Goal: Use online tool/utility: Use online tool/utility

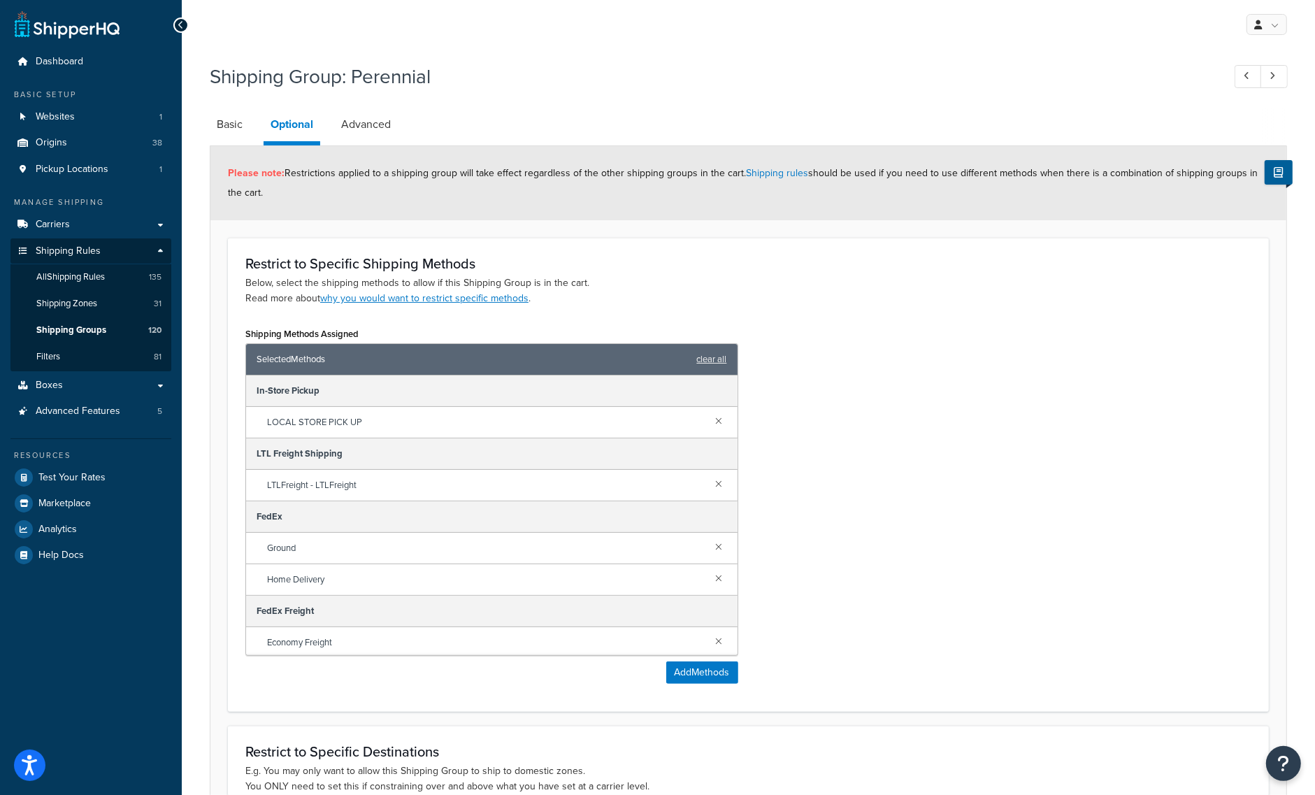
scroll to position [383, 0]
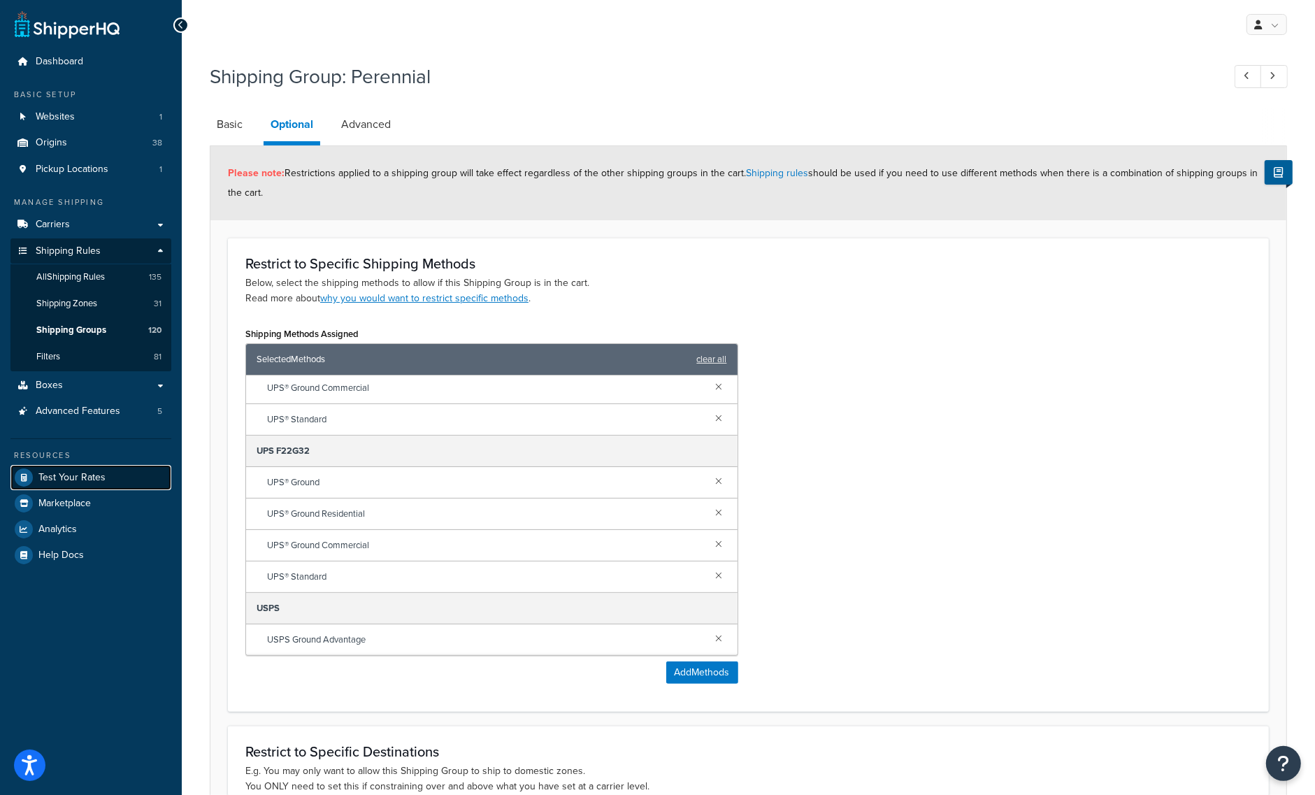
click at [71, 472] on span "Test Your Rates" at bounding box center [71, 478] width 67 height 12
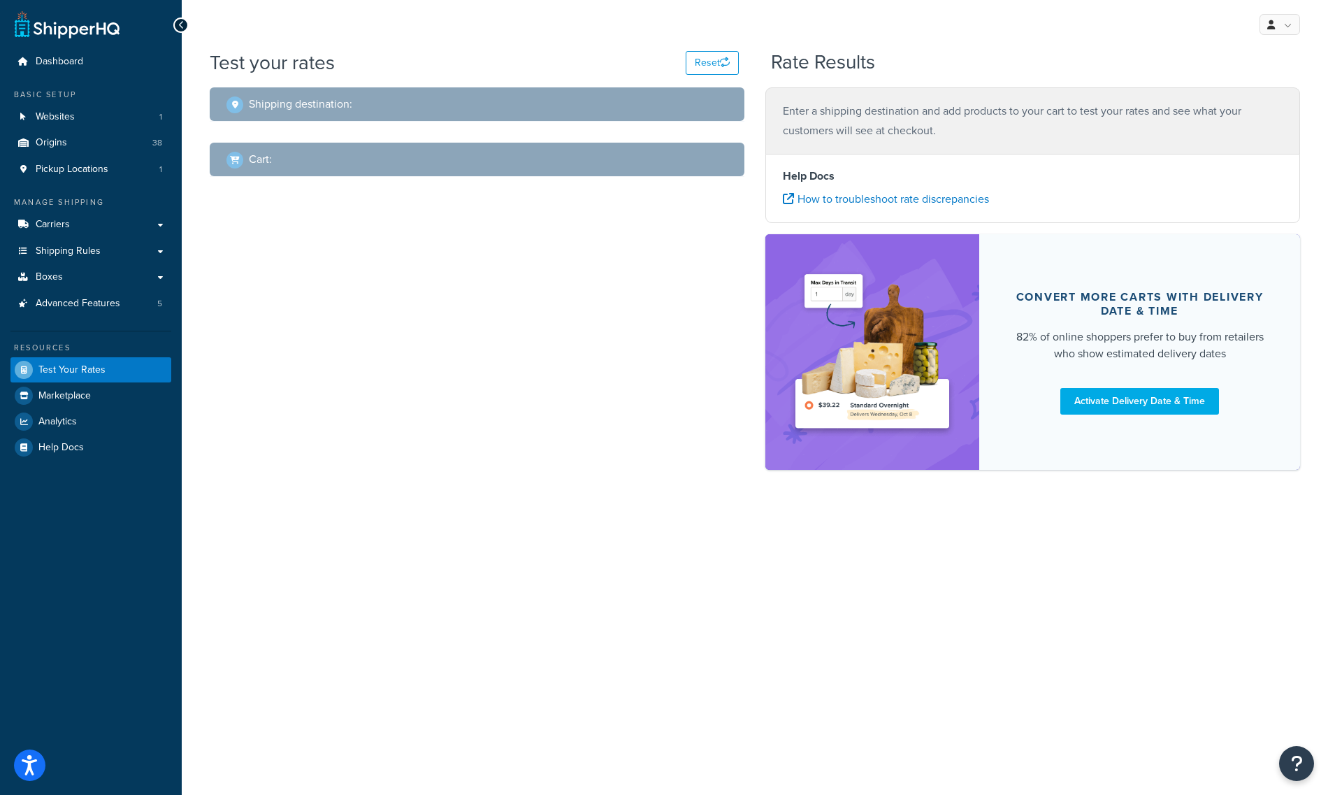
click at [568, 117] on div "Shipping destination :" at bounding box center [477, 104] width 535 height 34
drag, startPoint x: 507, startPoint y: 108, endPoint x: 414, endPoint y: 175, distance: 114.2
click at [507, 110] on div "Shipping destination :" at bounding box center [481, 104] width 511 height 20
click at [708, 66] on button "Reset" at bounding box center [712, 63] width 53 height 24
click at [708, 63] on button "Reset" at bounding box center [712, 63] width 53 height 24
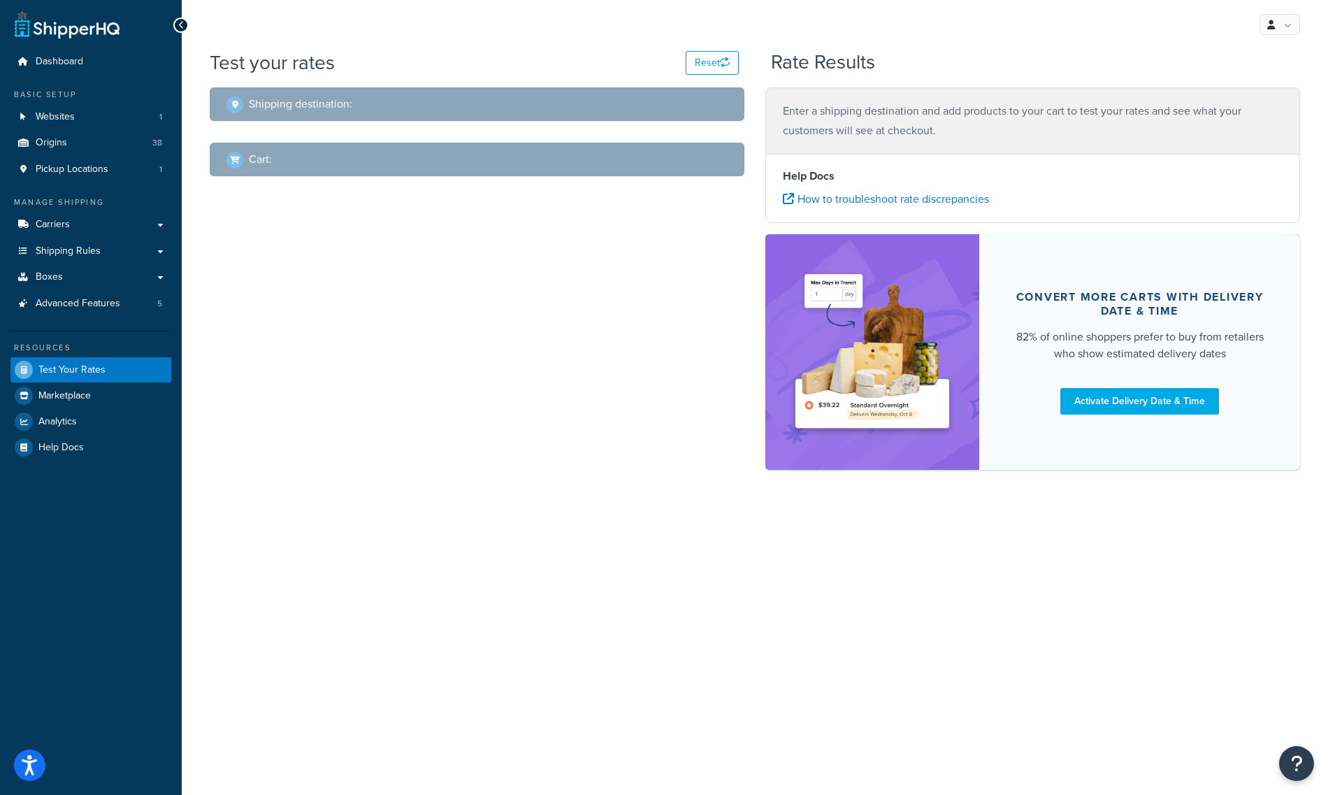
click at [559, 124] on div "Shipping destination : Cart :" at bounding box center [477, 142] width 556 height 110
click at [543, 120] on div "Shipping destination :" at bounding box center [477, 104] width 535 height 34
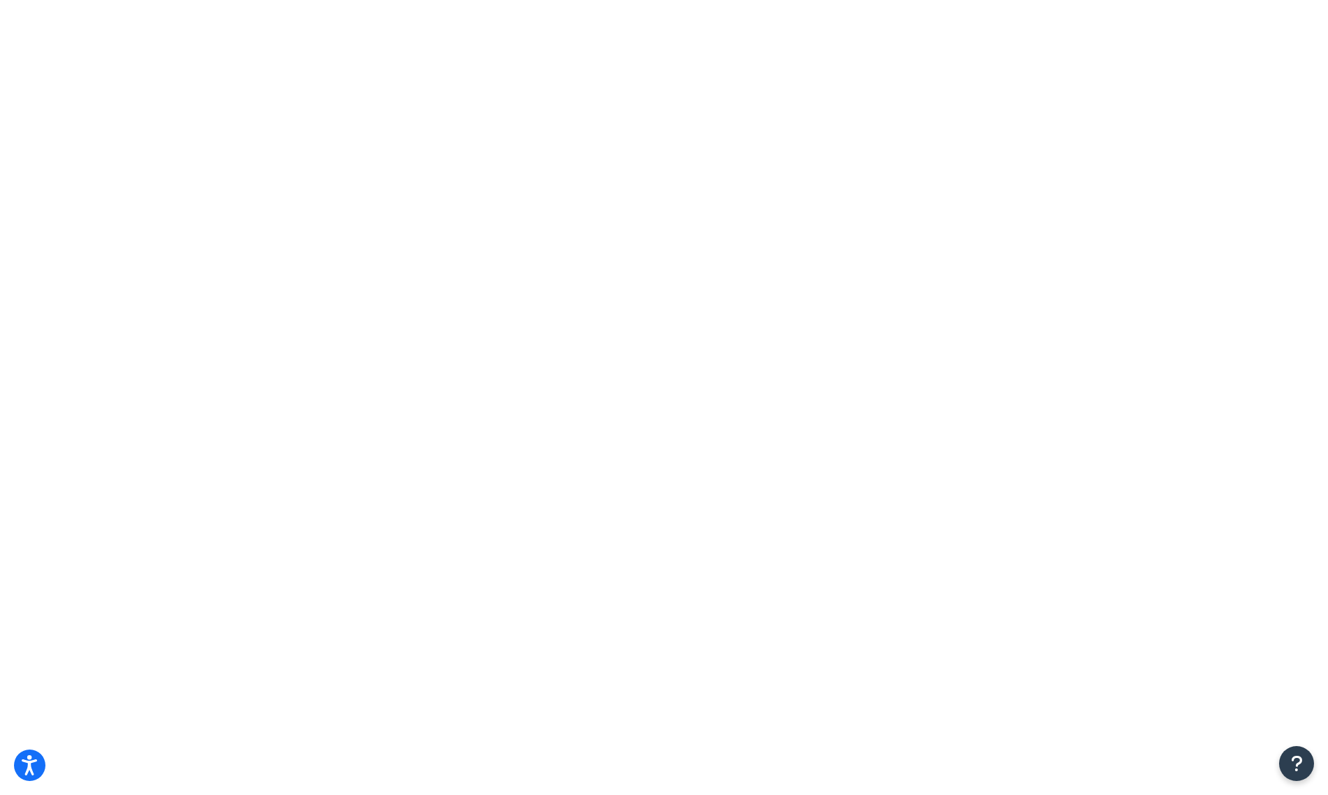
type input "95945"
select select "CA"
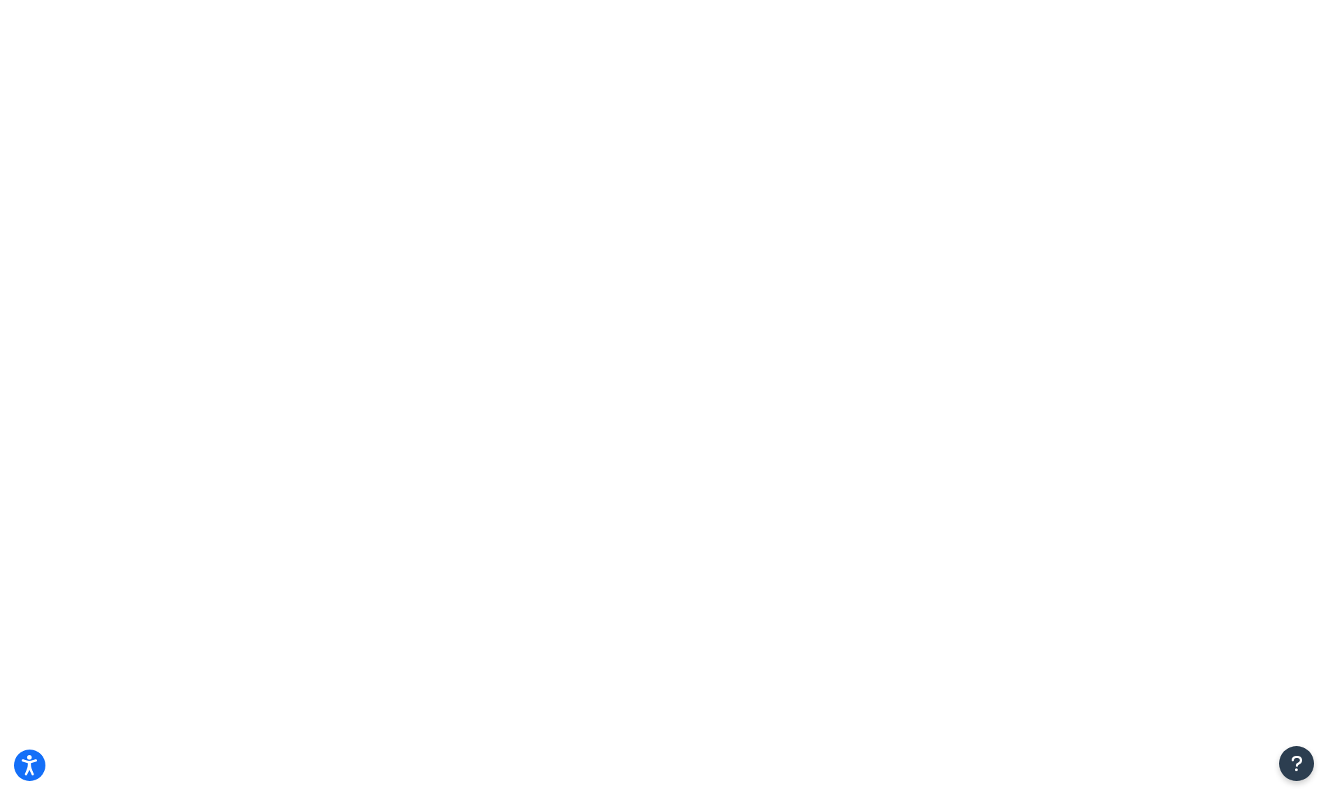
checkbox input "true"
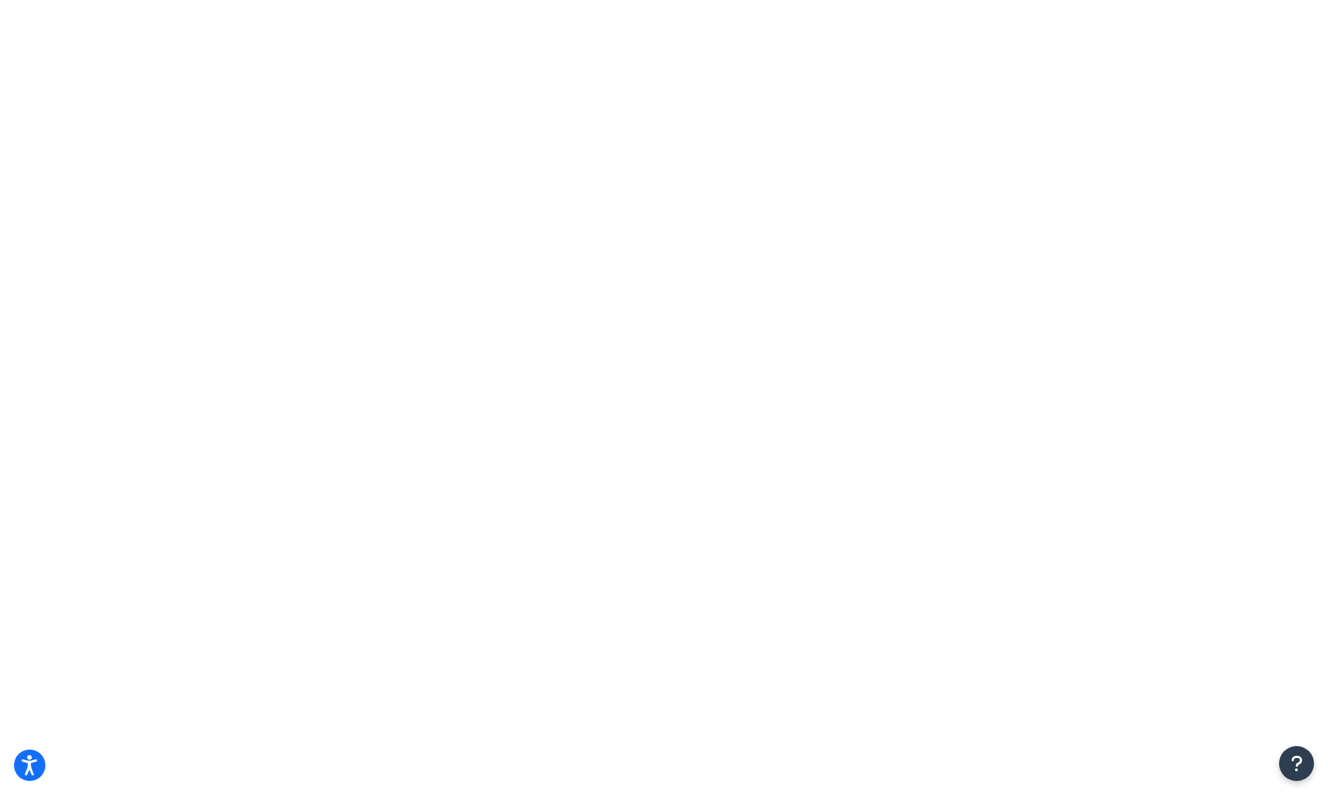
type input "4"
type input "1.1"
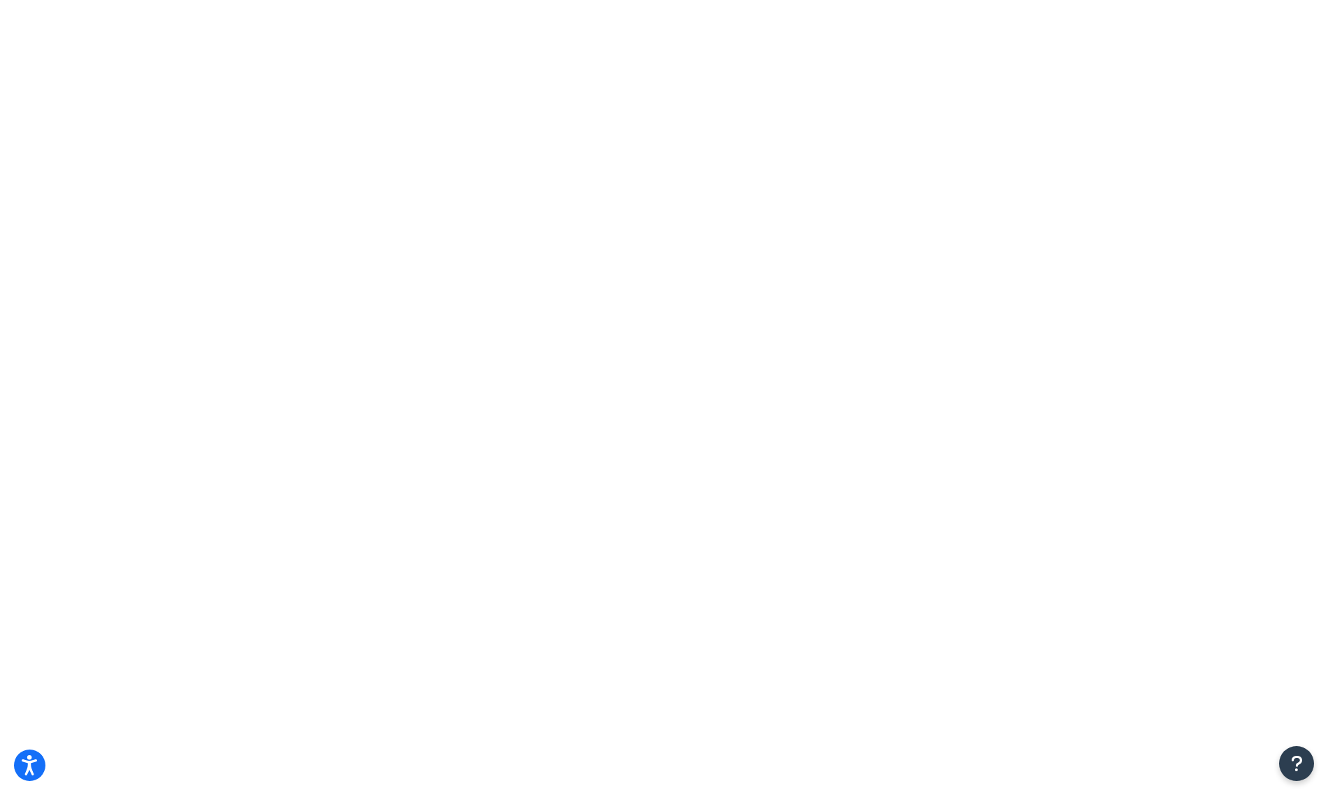
drag, startPoint x: 323, startPoint y: 354, endPoint x: 335, endPoint y: 359, distance: 13.3
checkbox input "true"
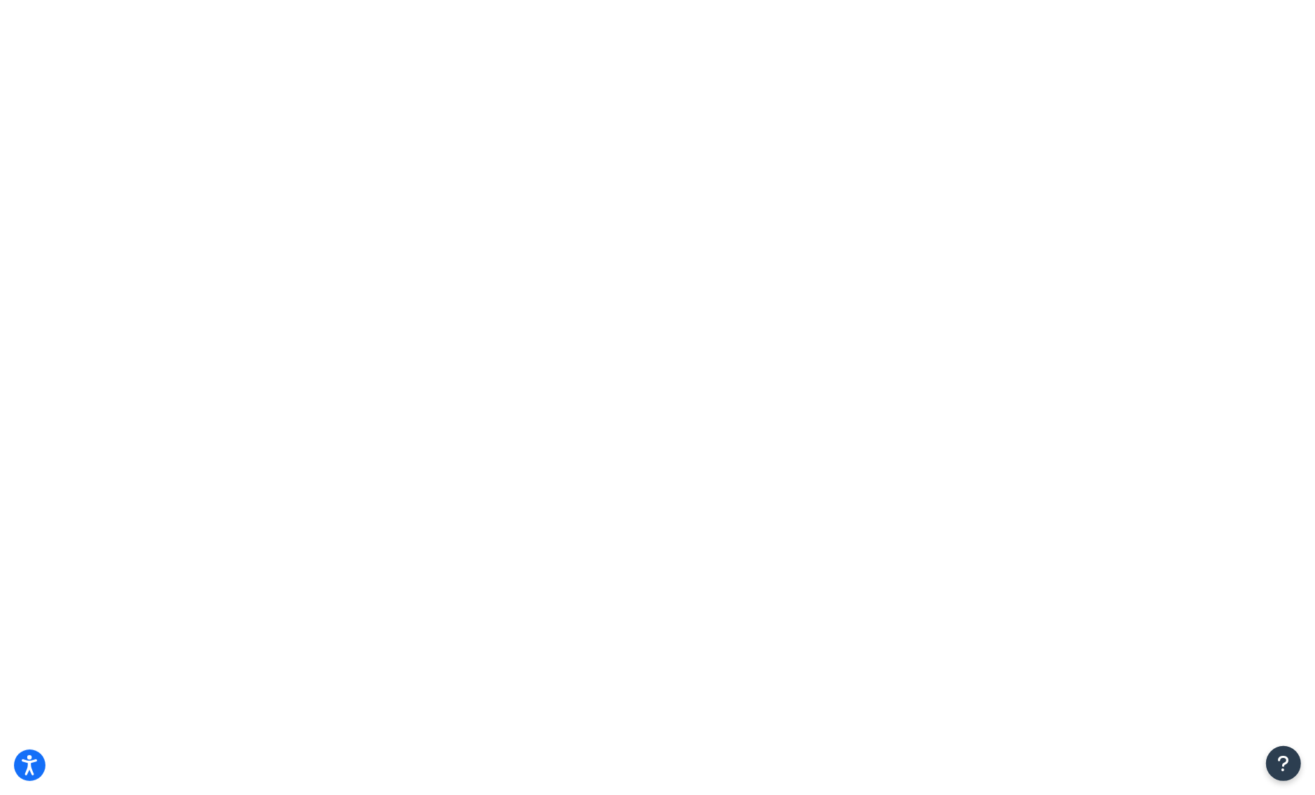
type input "annie"
drag, startPoint x: 572, startPoint y: 615, endPoint x: 563, endPoint y: 613, distance: 8.6
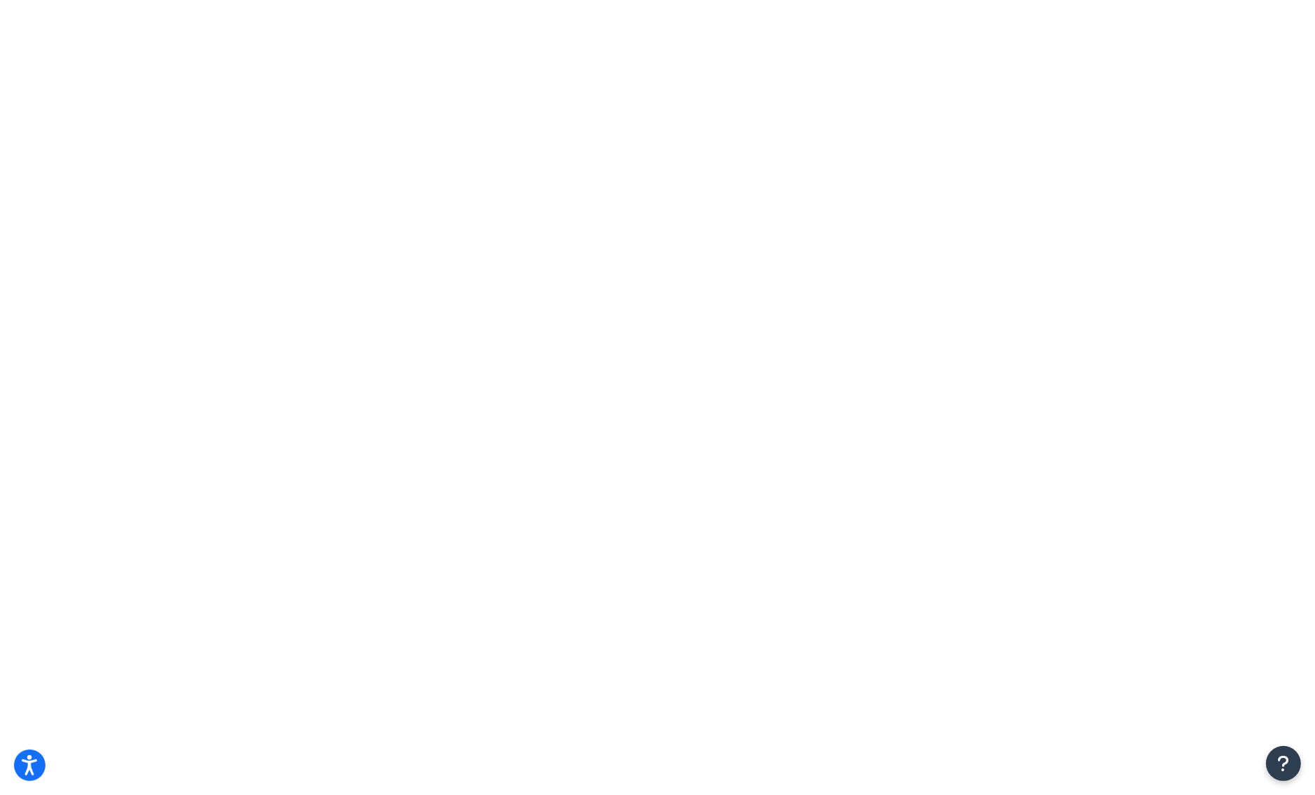
select select "84863"
type input "pv"
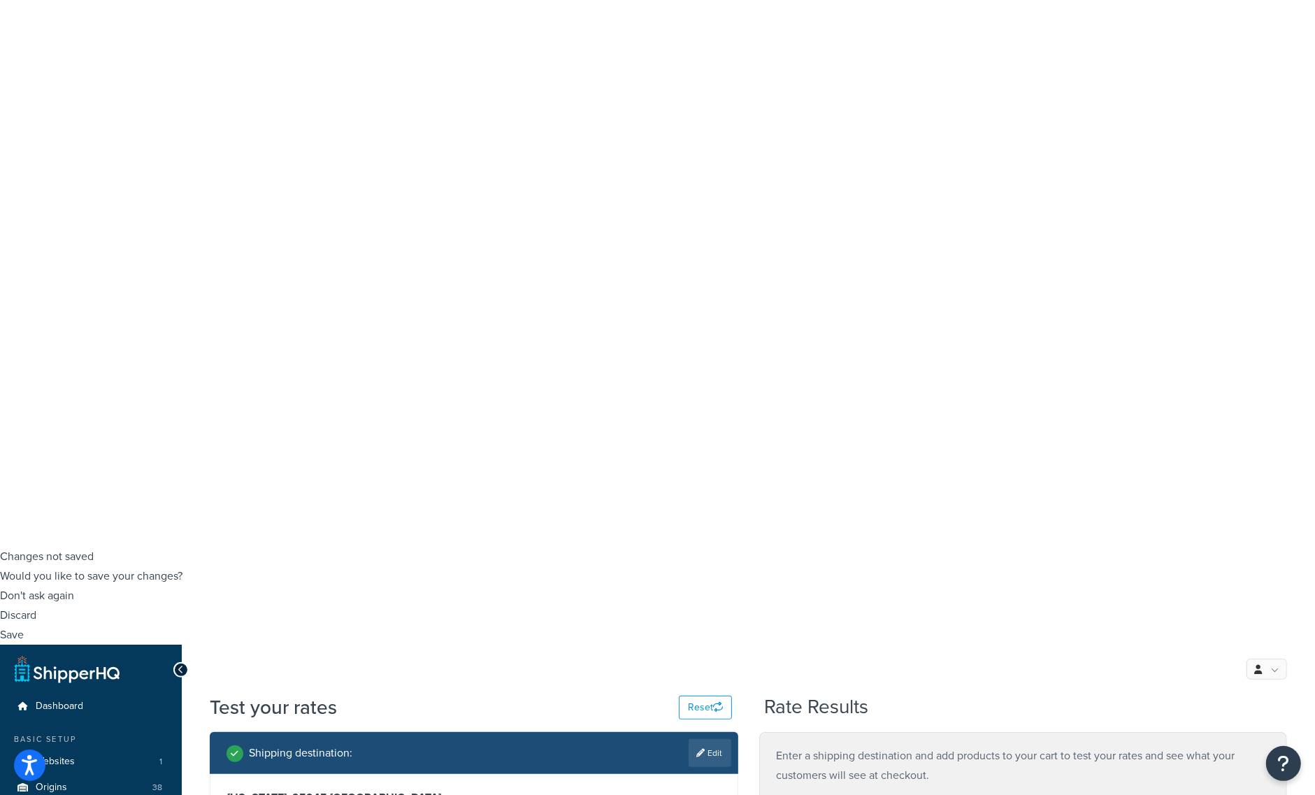
scroll to position [262, 0]
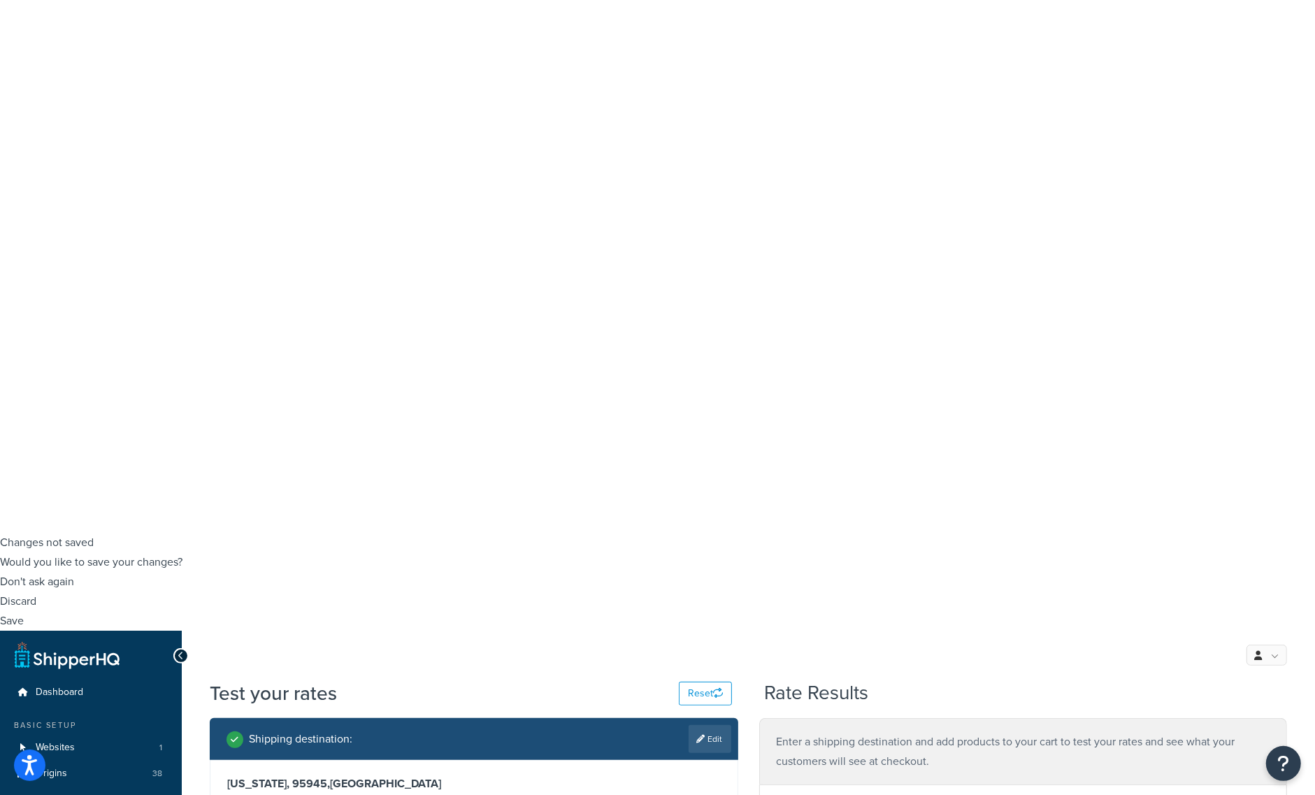
type input "2"
type input ".02"
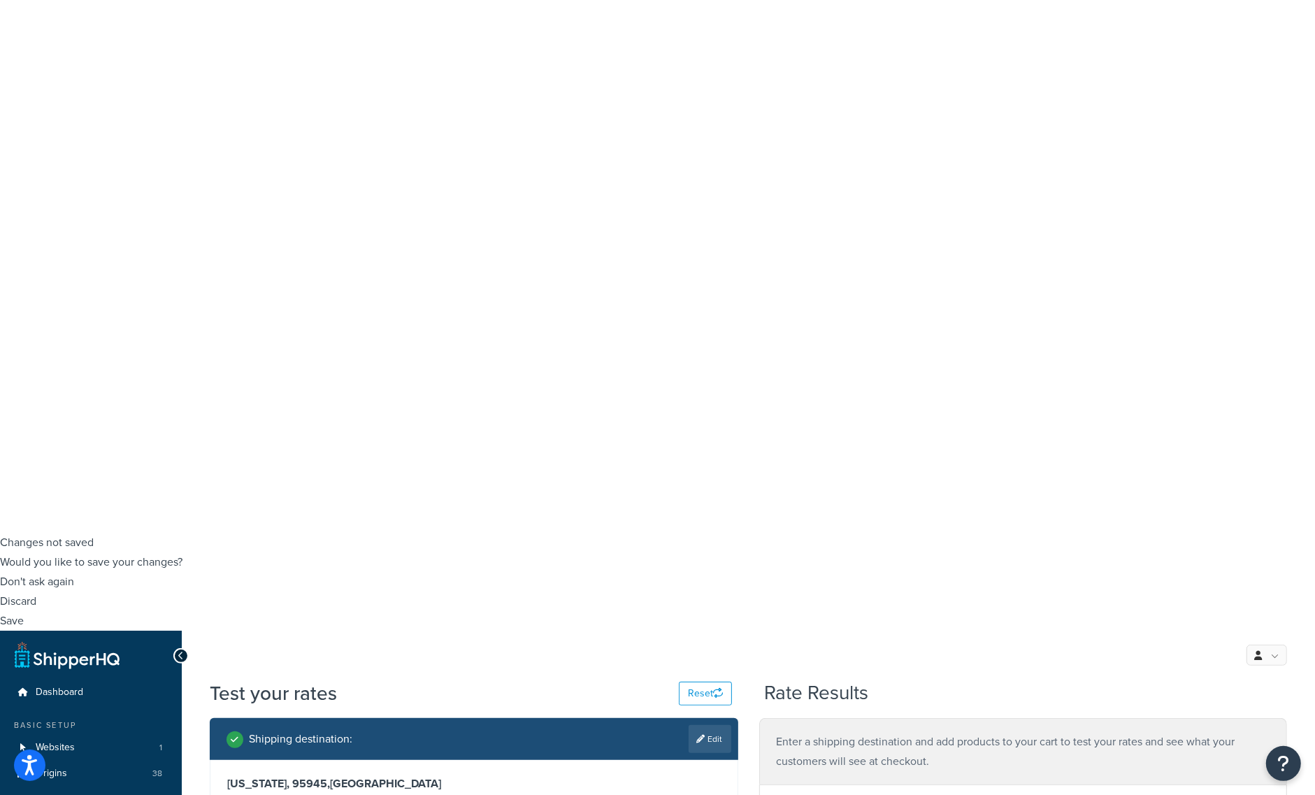
checkbox input "false"
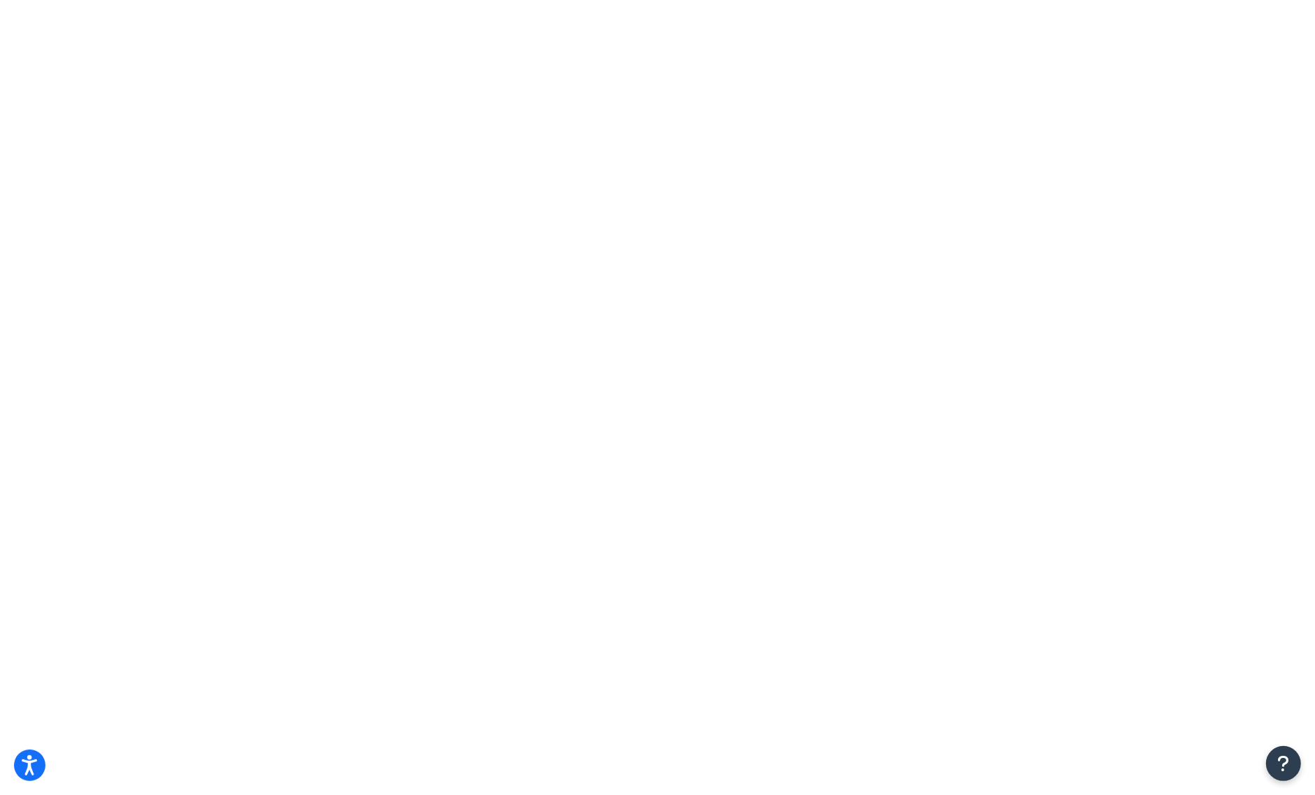
checkbox input "true"
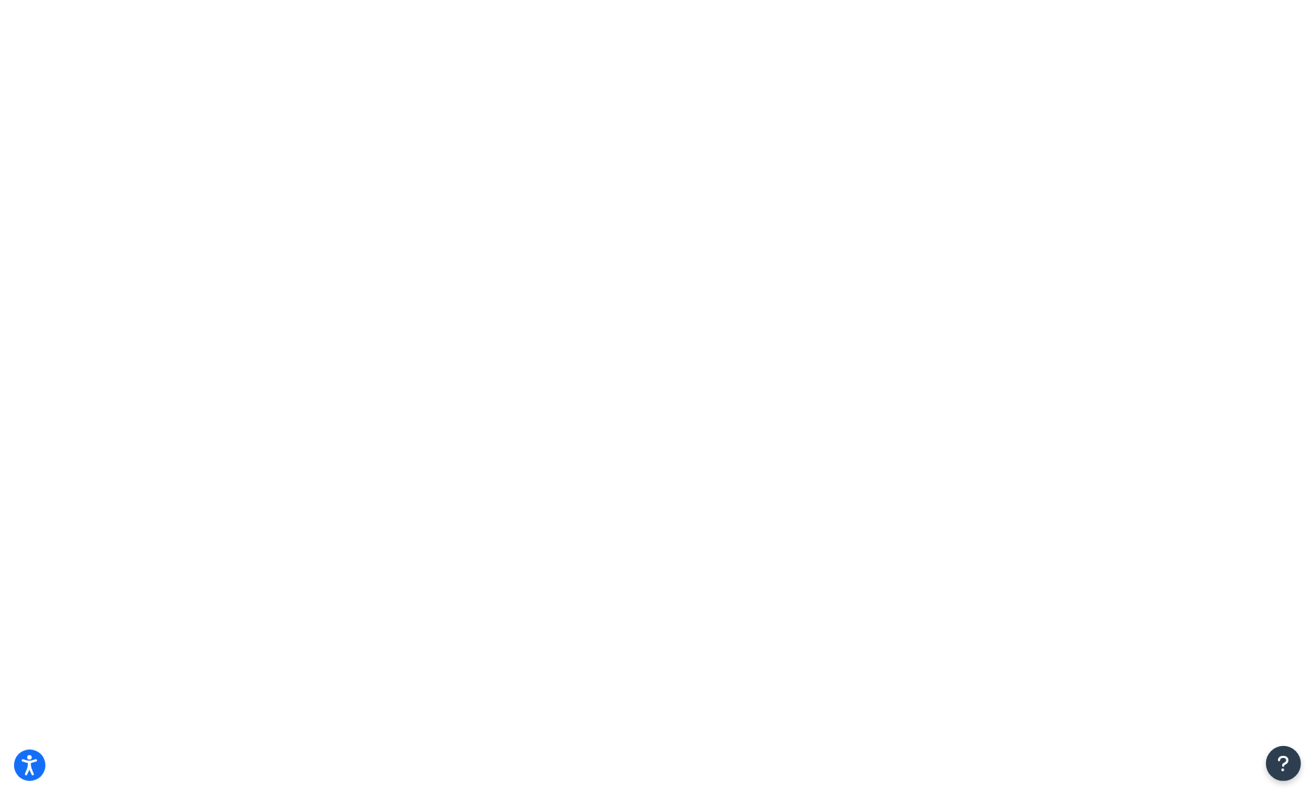
select select "84863"
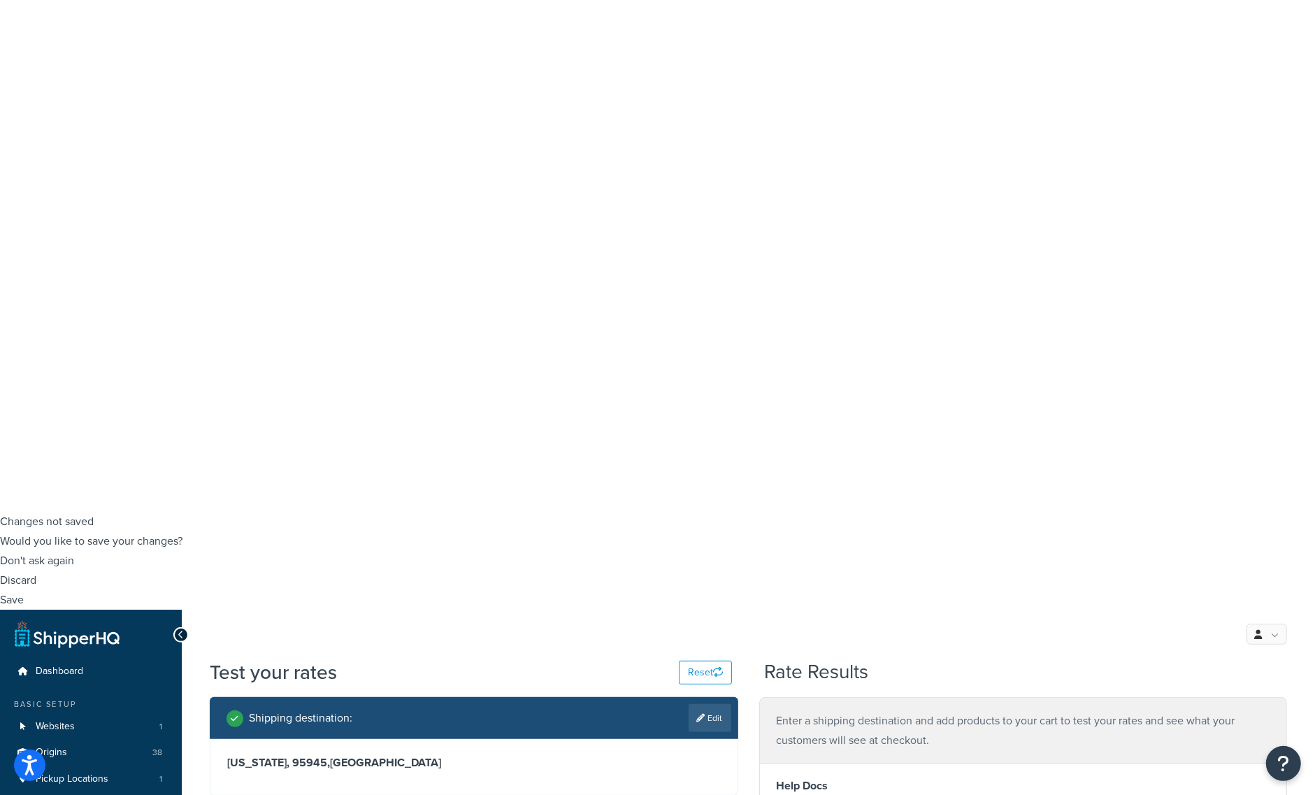
scroll to position [349, 0]
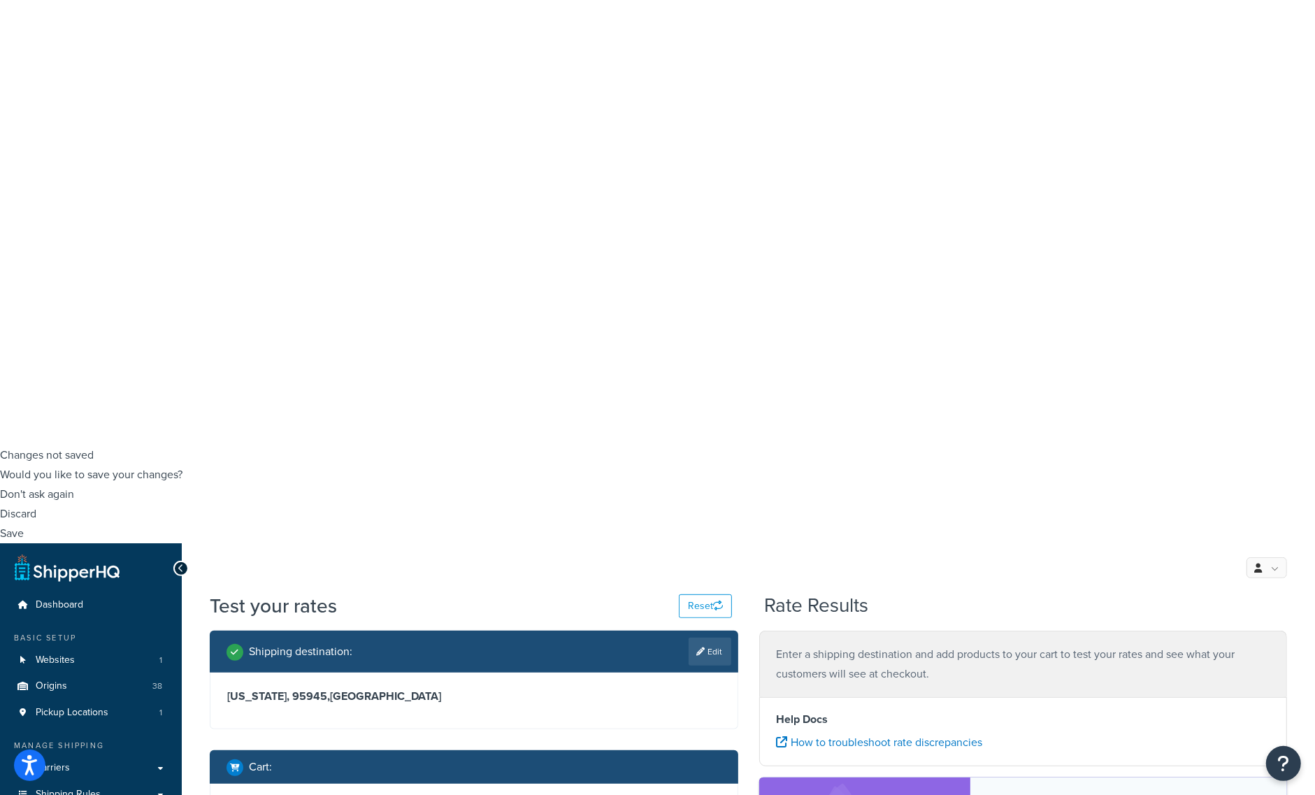
type input "slipp"
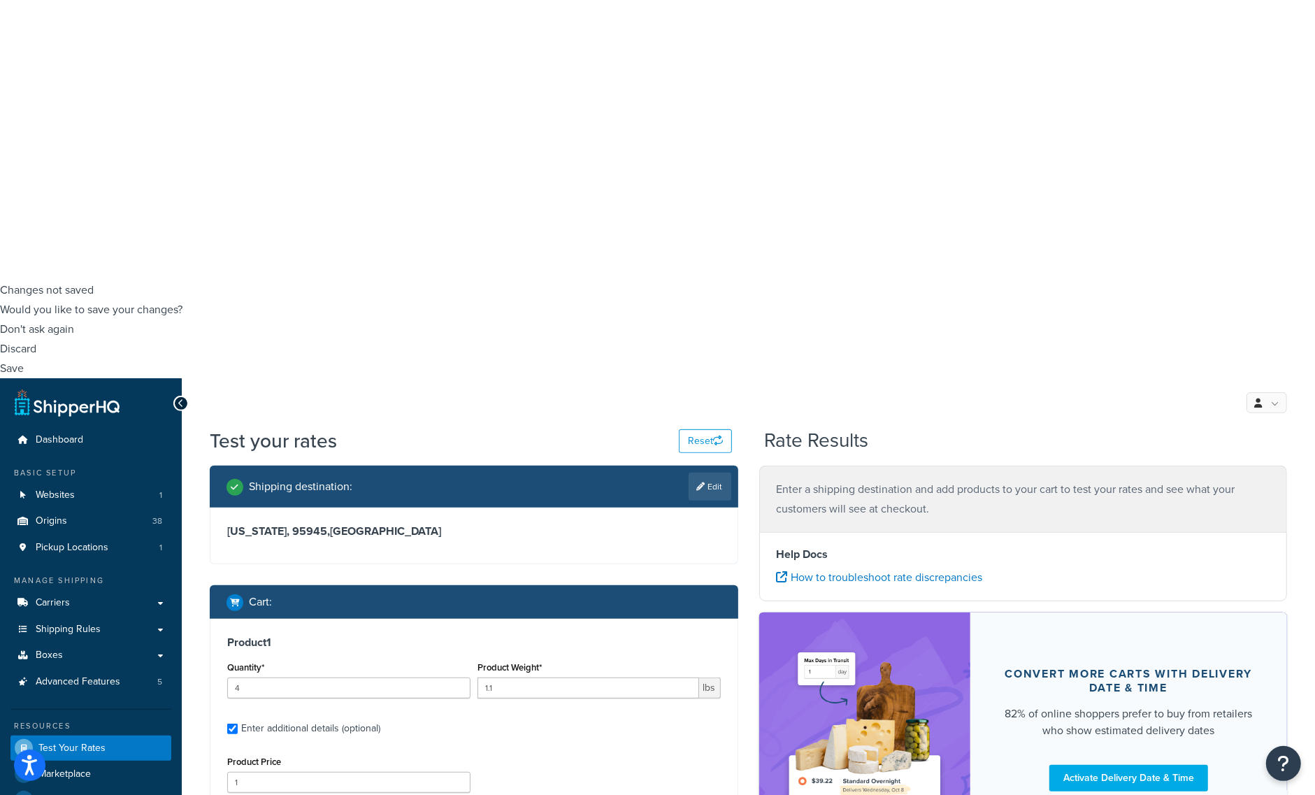
scroll to position [524, 0]
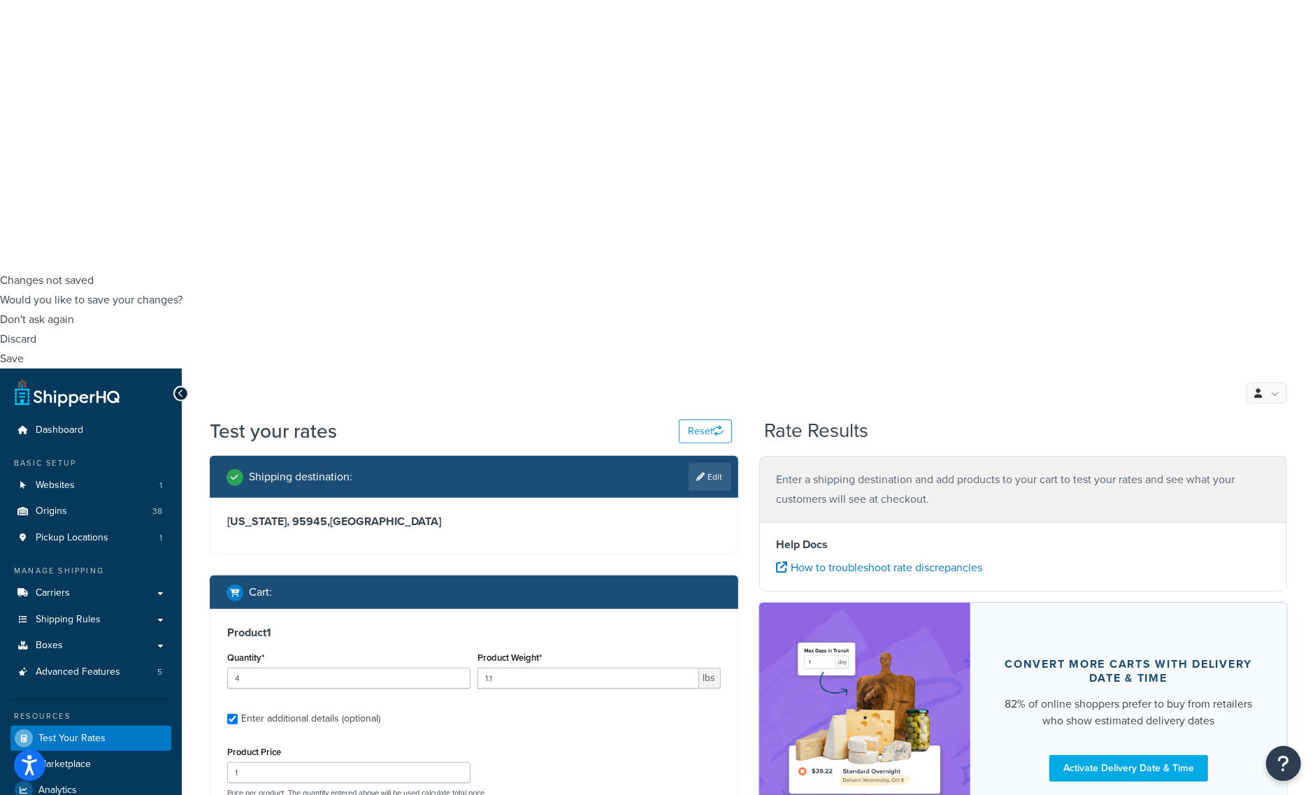
select select "23050"
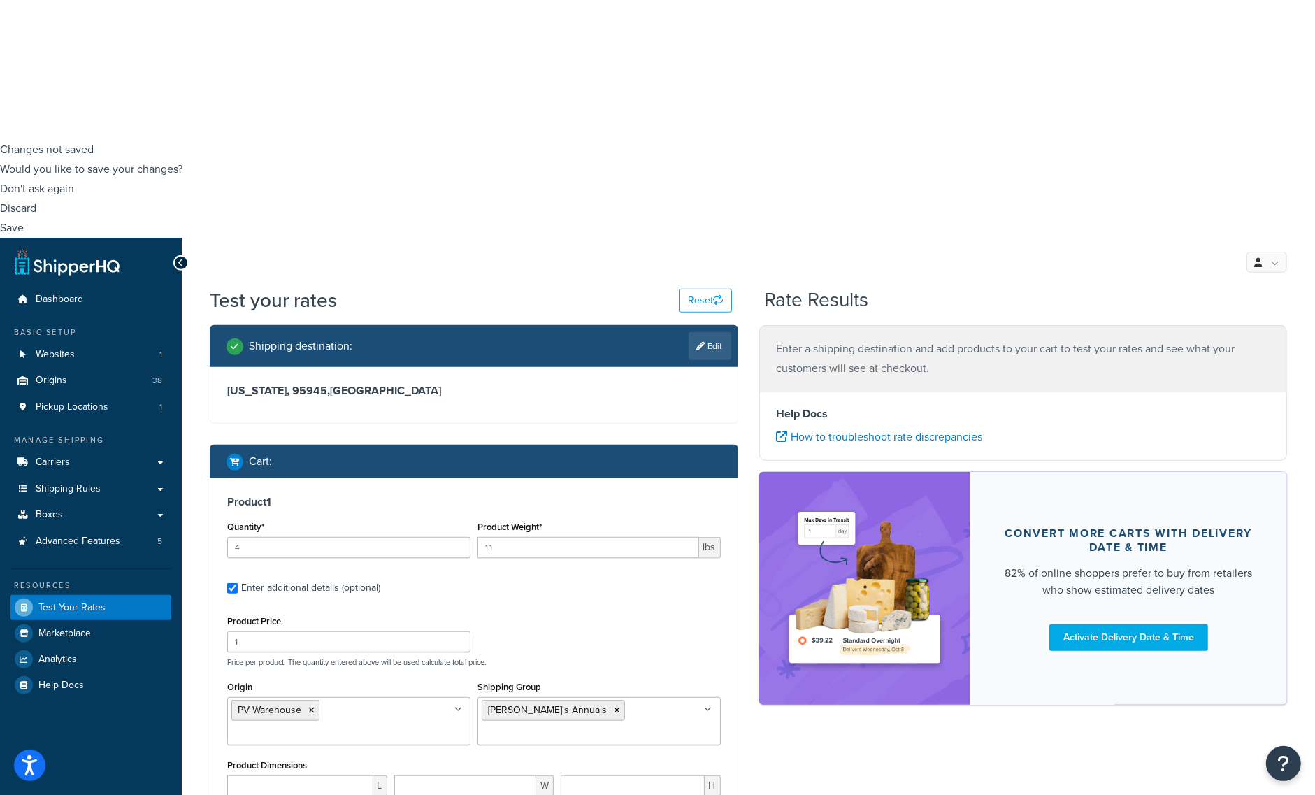
scroll to position [699, 0]
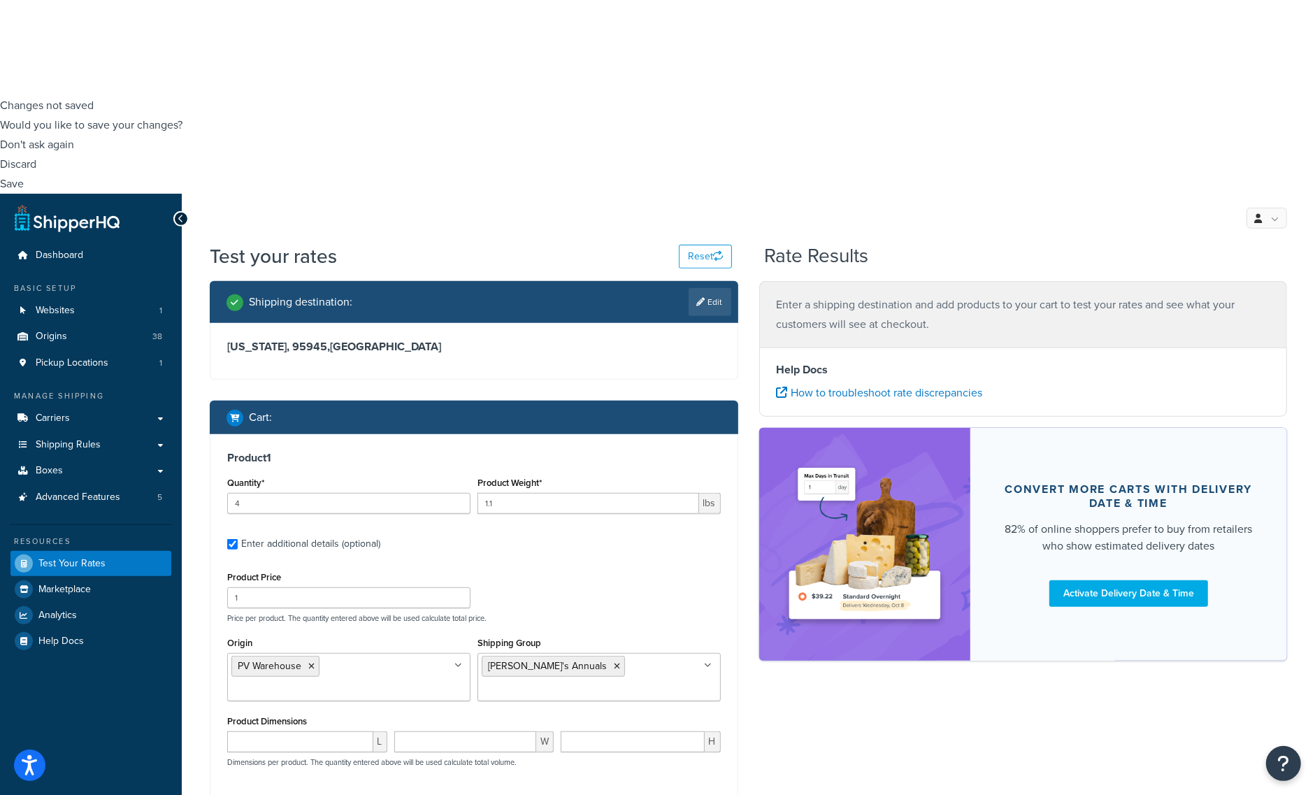
checkbox input "false"
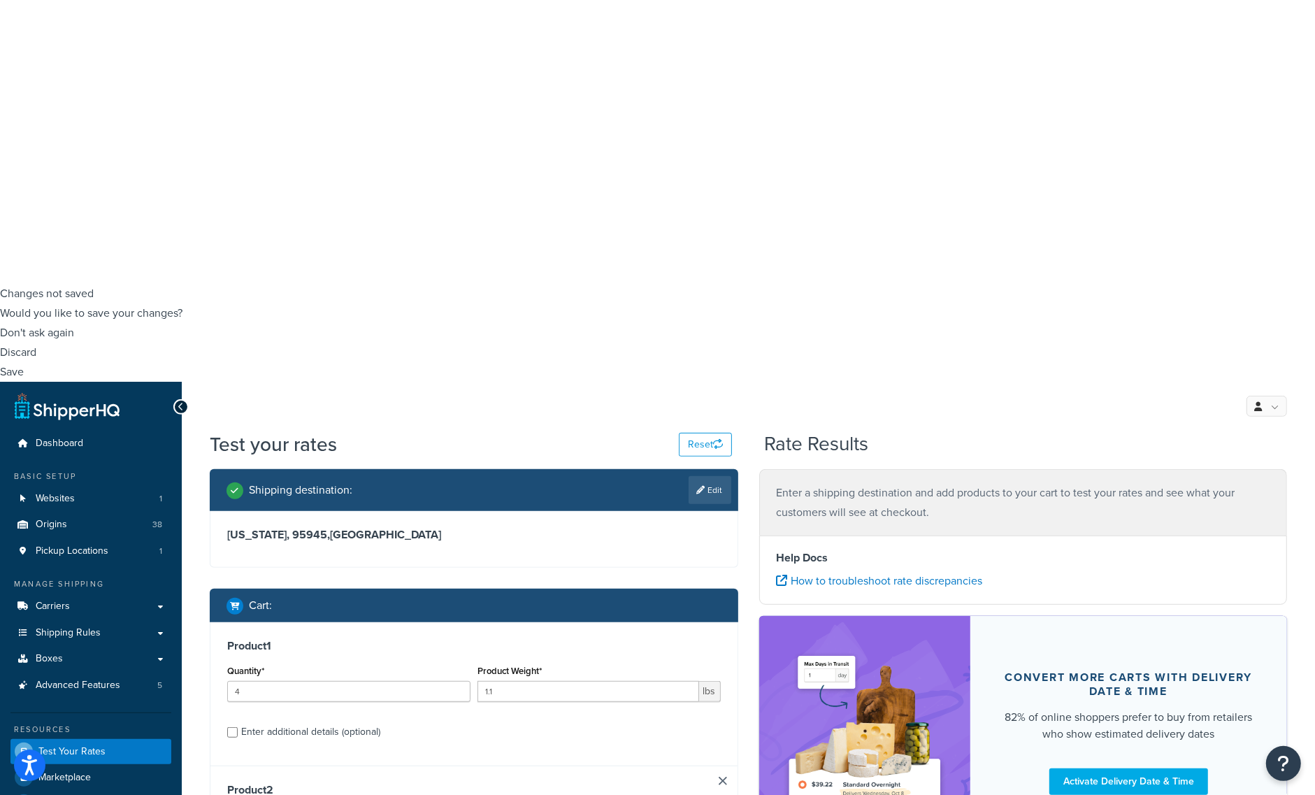
scroll to position [0, 0]
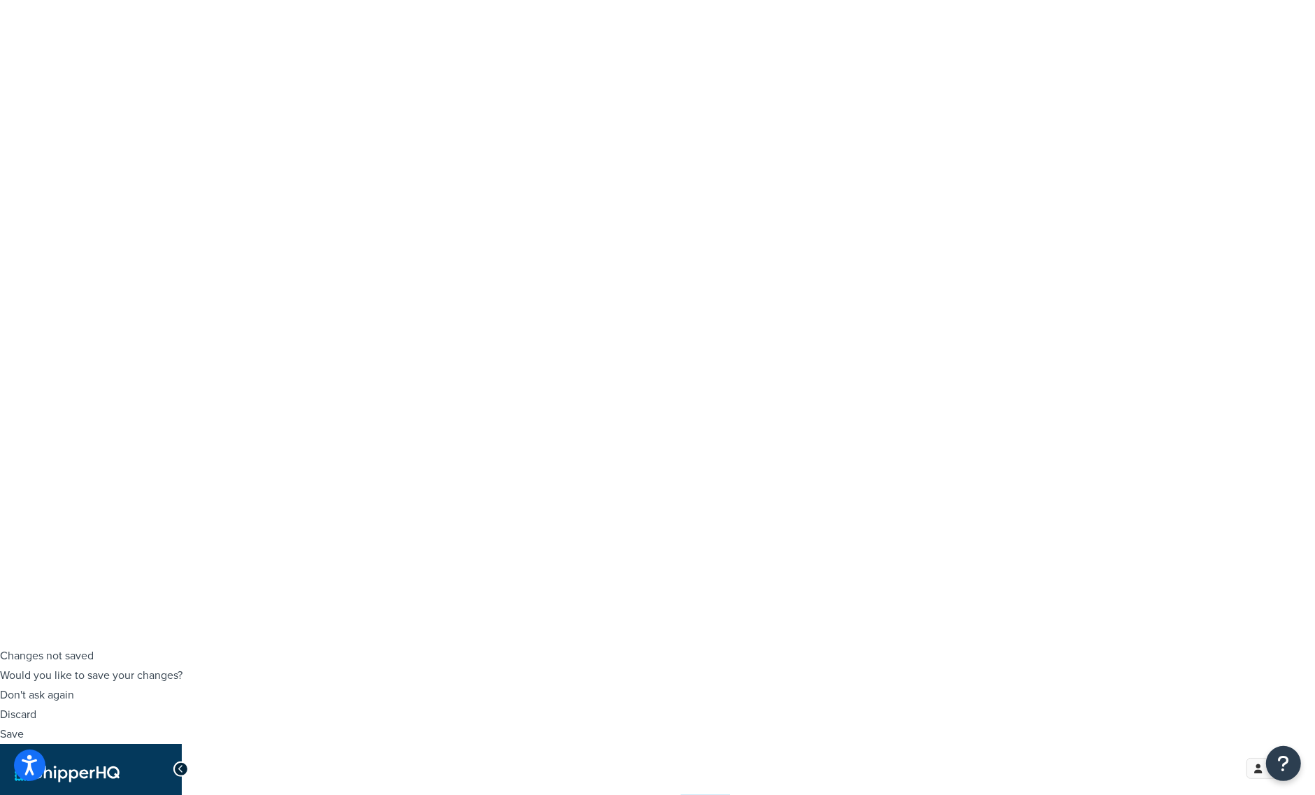
scroll to position [175, 0]
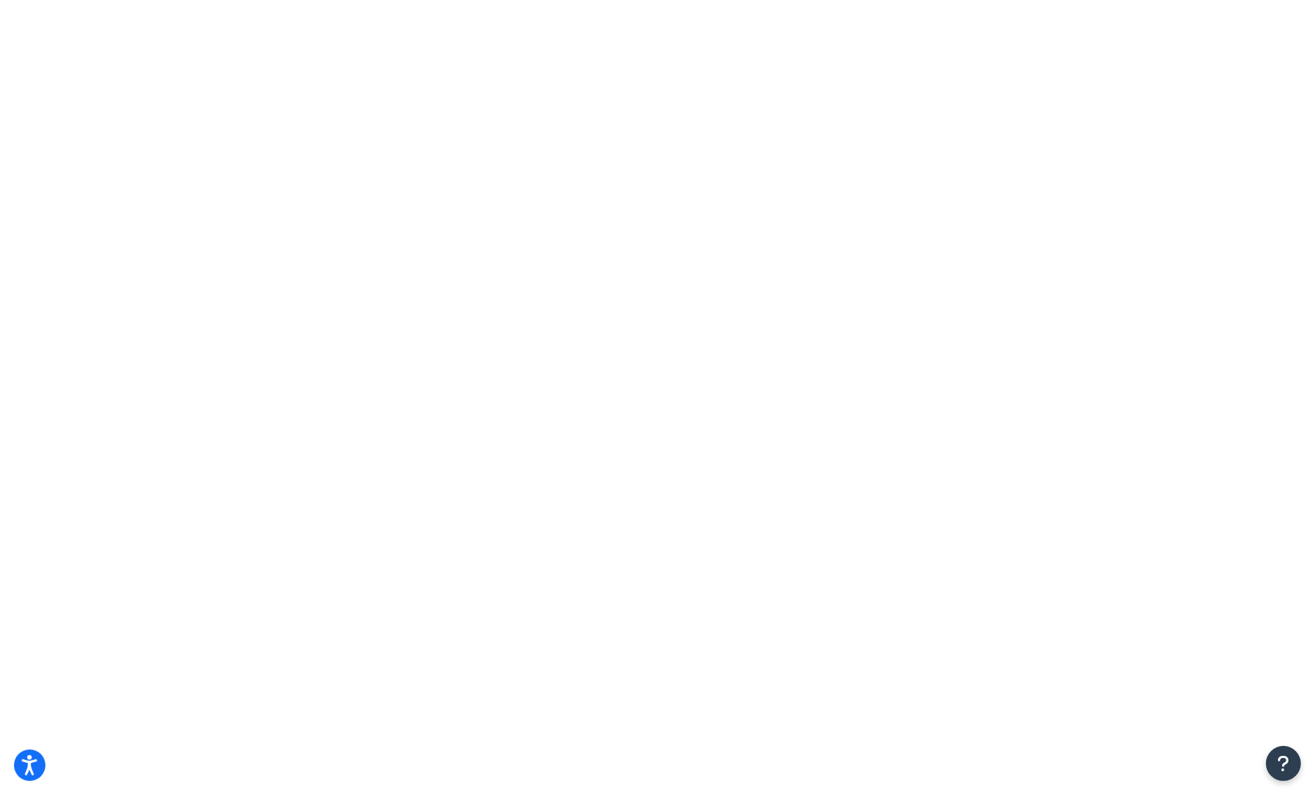
type input "6"
